Goal: Information Seeking & Learning: Check status

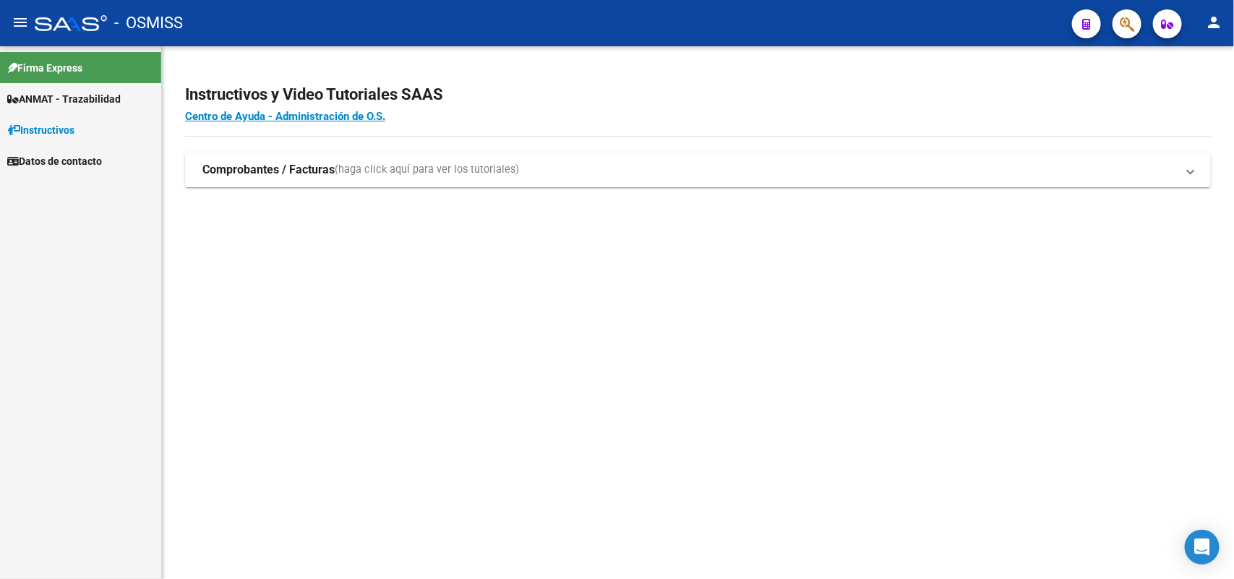
click at [55, 95] on span "ANMAT - Trazabilidad" at bounding box center [63, 99] width 113 height 16
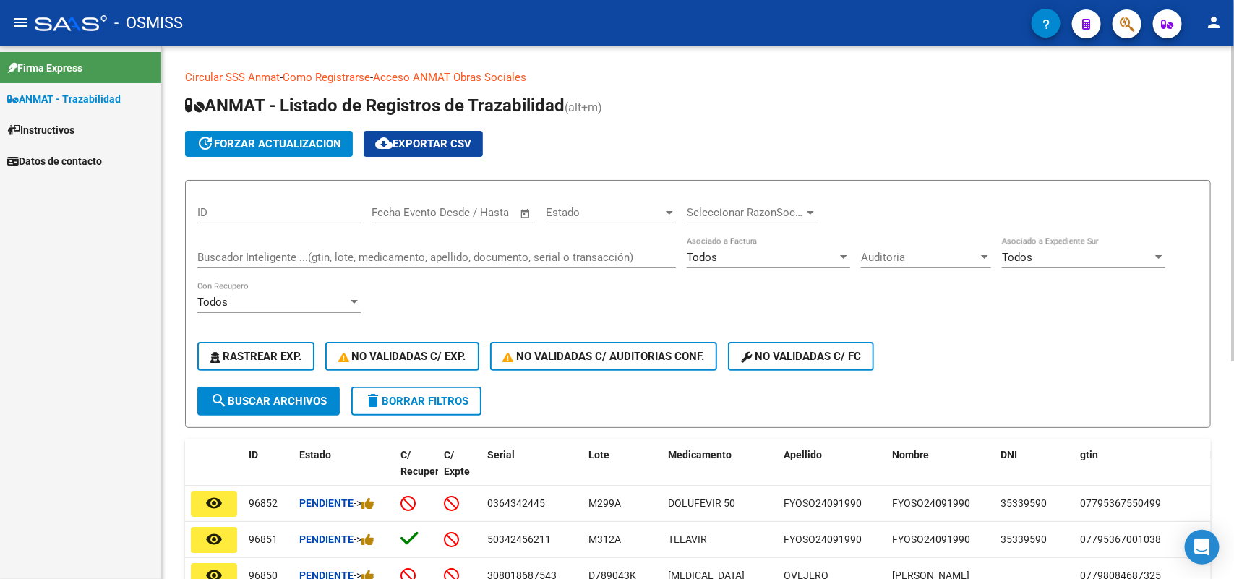
click at [241, 251] on input "Buscador Inteligente ...(gtin, lote, medicamento, apellido, documento, serial o…" at bounding box center [436, 257] width 478 height 13
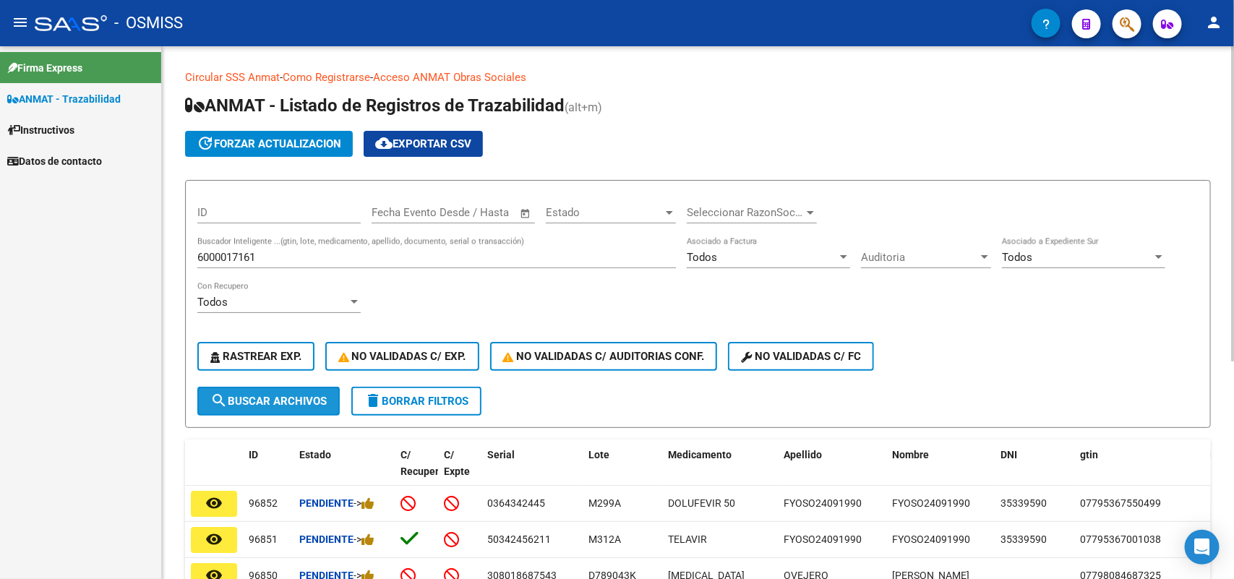
click at [294, 395] on span "search Buscar Archivos" at bounding box center [268, 401] width 116 height 13
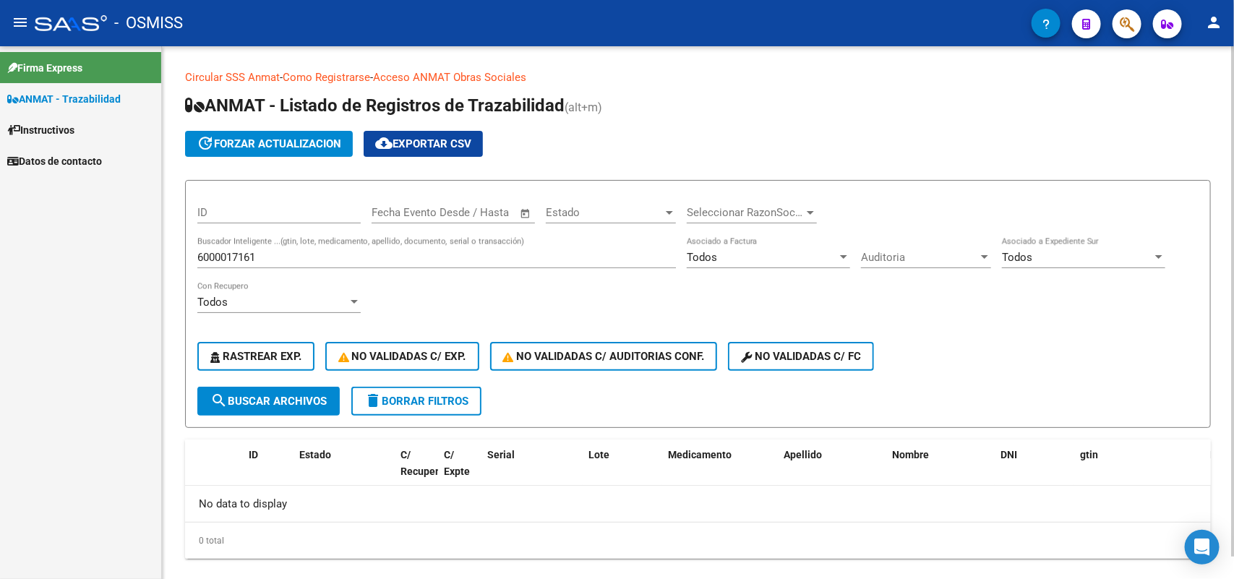
click at [270, 147] on span "update forzar actualizacion" at bounding box center [269, 143] width 145 height 13
click at [271, 259] on input "6000017161" at bounding box center [436, 257] width 478 height 13
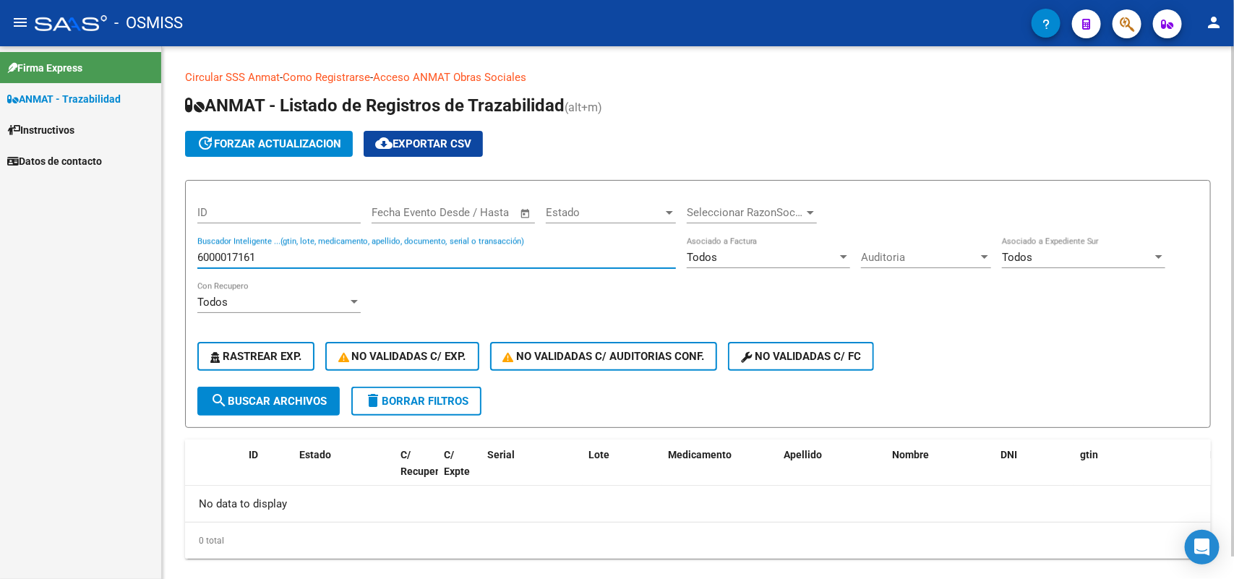
click at [266, 401] on span "search Buscar Archivos" at bounding box center [268, 401] width 116 height 13
click at [272, 255] on input "6000017161" at bounding box center [436, 257] width 478 height 13
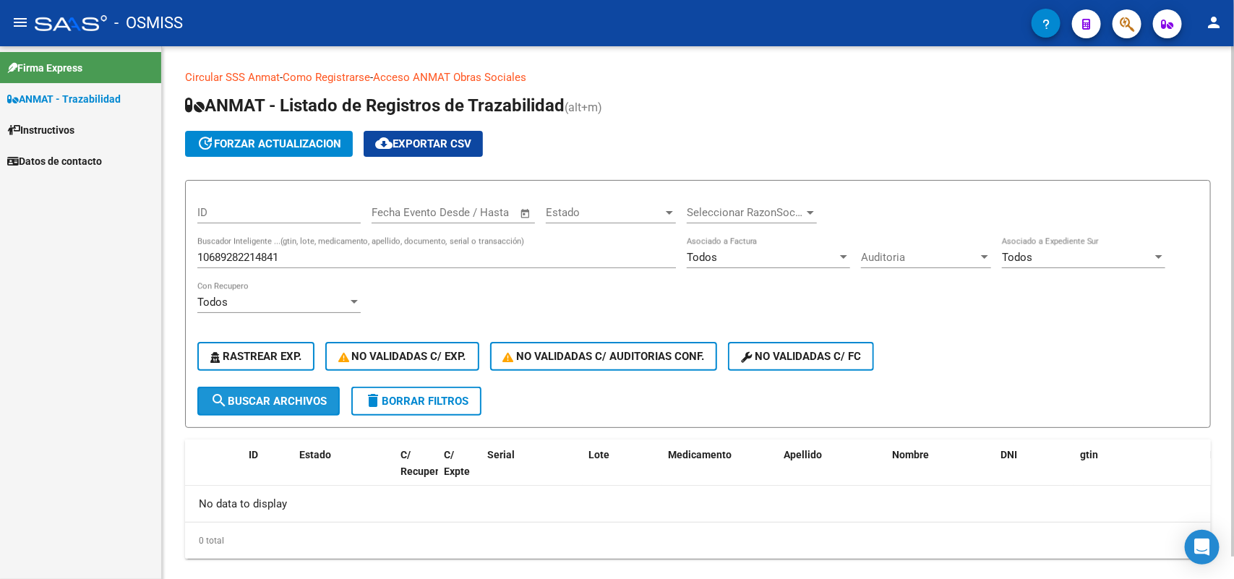
click at [270, 395] on span "search Buscar Archivos" at bounding box center [268, 401] width 116 height 13
click at [299, 260] on input "10689282214841" at bounding box center [436, 257] width 478 height 13
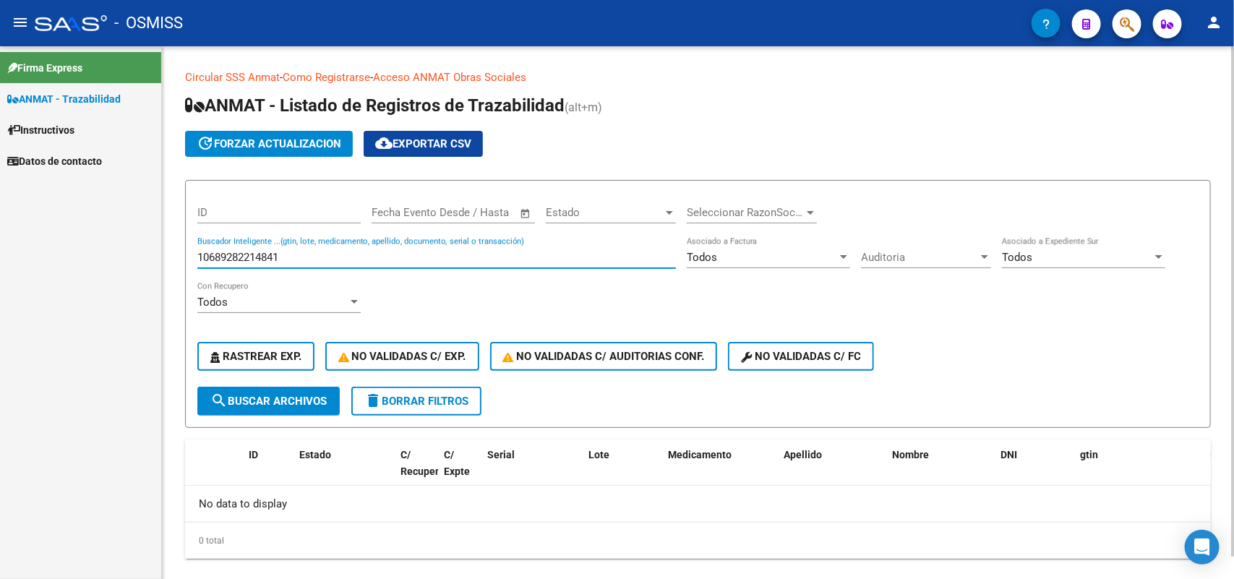
click at [300, 260] on input "10689282214841" at bounding box center [436, 257] width 478 height 13
click at [314, 398] on span "search Buscar Archivos" at bounding box center [268, 401] width 116 height 13
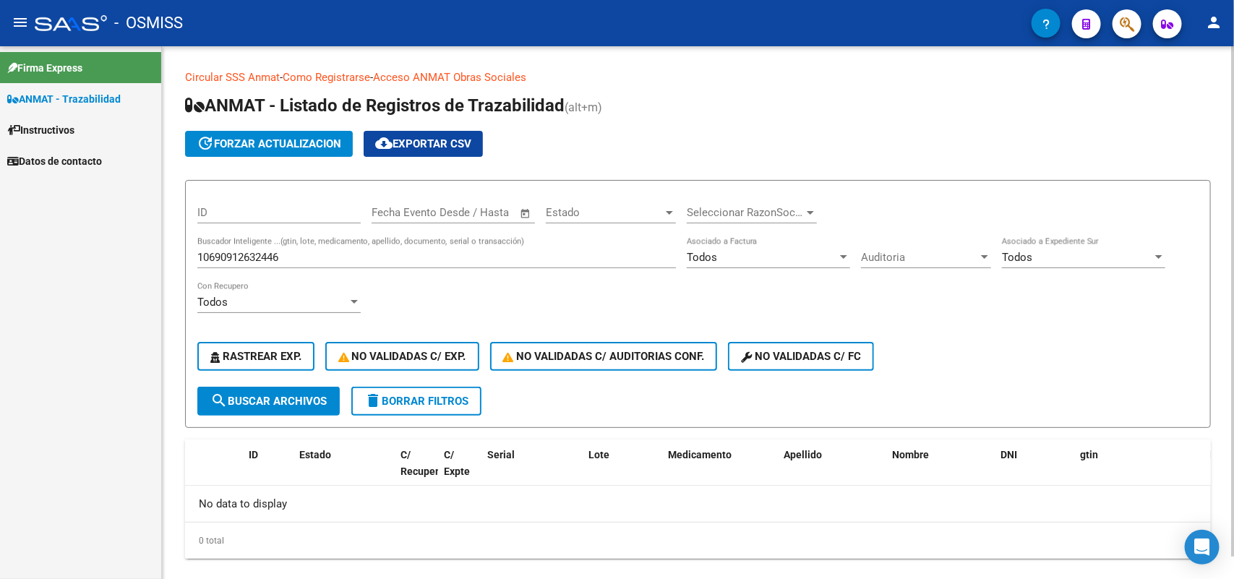
click at [293, 257] on input "10690912632446" at bounding box center [436, 257] width 478 height 13
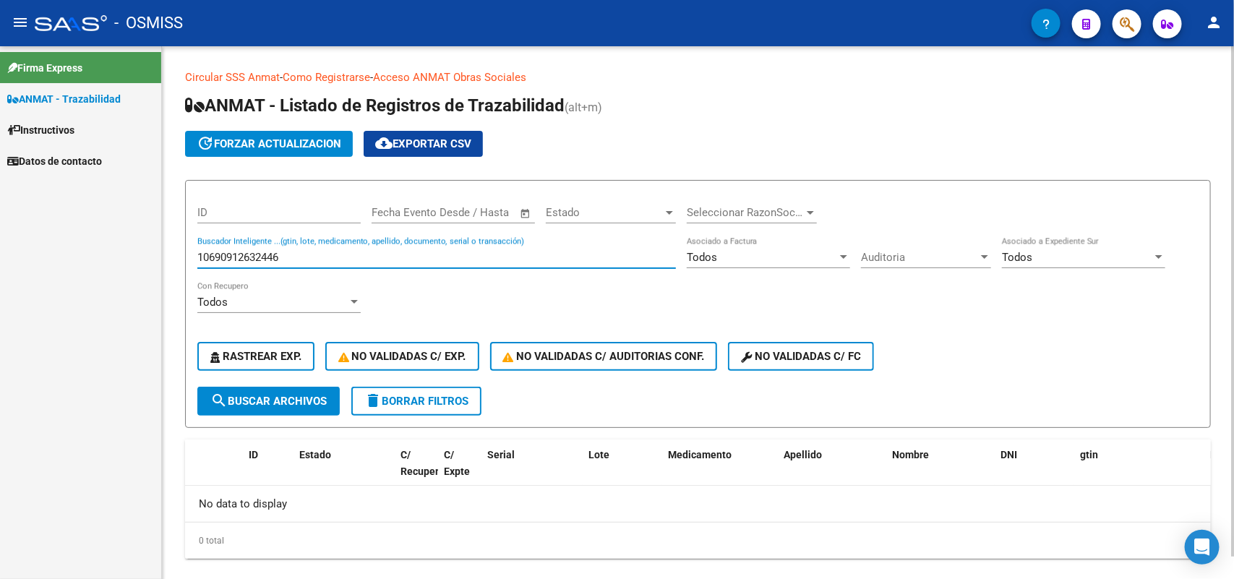
click at [293, 257] on input "10690912632446" at bounding box center [436, 257] width 478 height 13
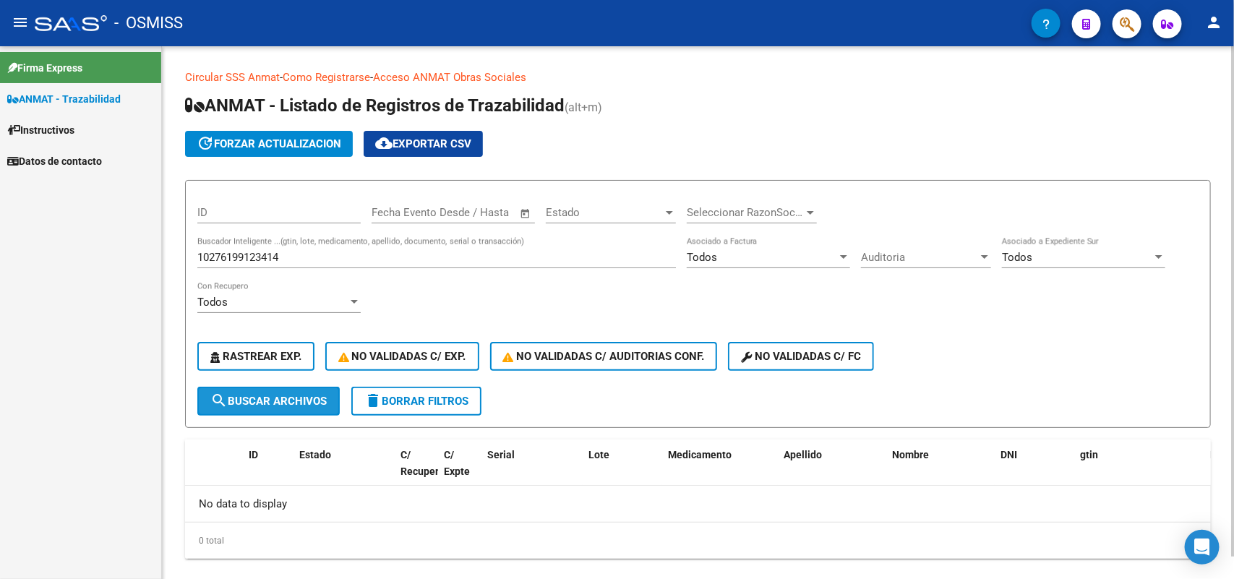
click at [287, 398] on span "search Buscar Archivos" at bounding box center [268, 401] width 116 height 13
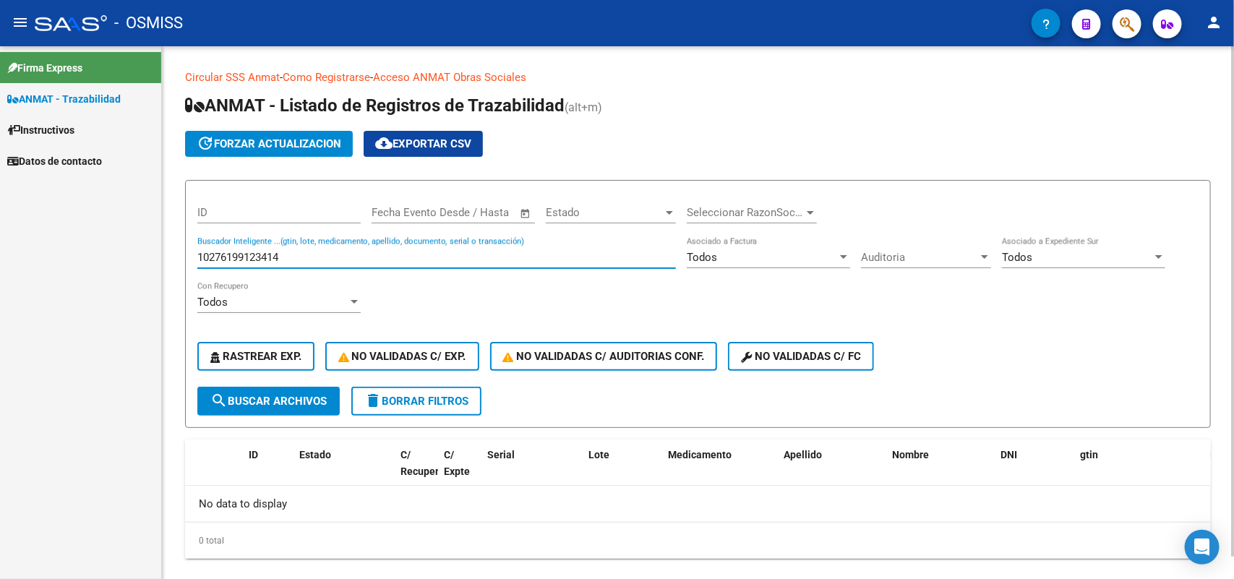
click at [297, 257] on input "10276199123414" at bounding box center [436, 257] width 478 height 13
type input "10215802167634"
click at [304, 399] on span "search Buscar Archivos" at bounding box center [268, 401] width 116 height 13
